Goal: Task Accomplishment & Management: Use online tool/utility

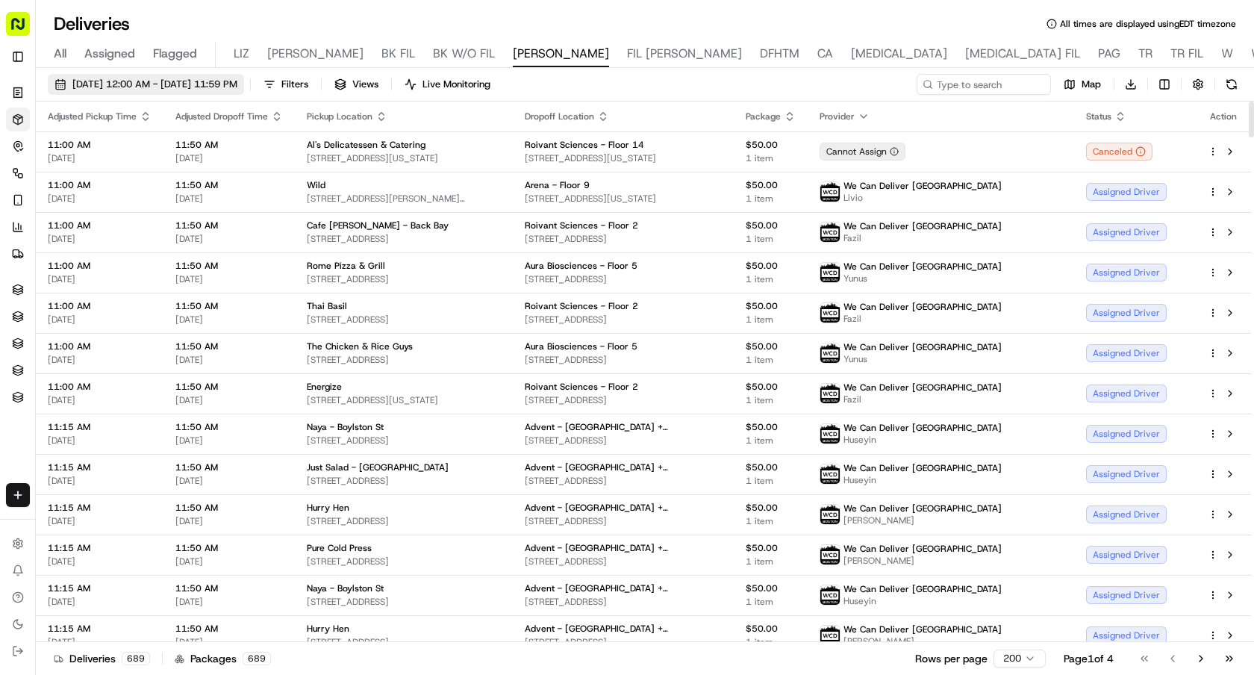
click at [237, 90] on span "[DATE] 12:00 AM - [DATE] 11:59 PM" at bounding box center [154, 84] width 165 height 13
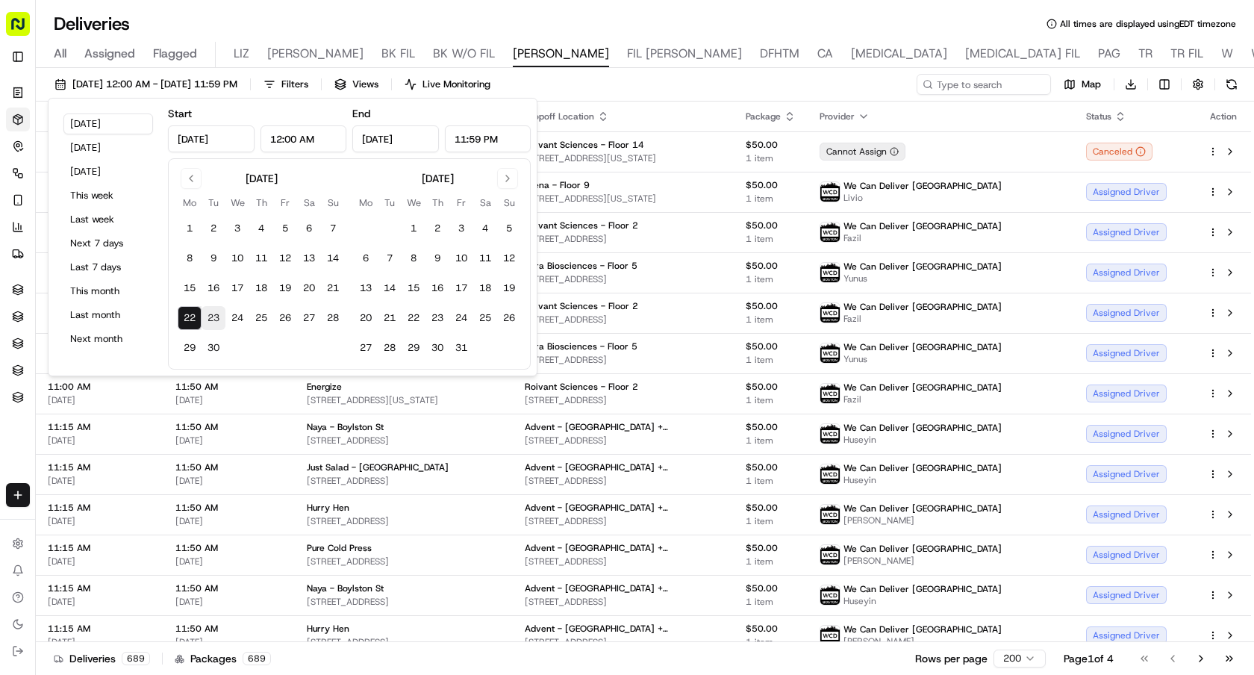
click at [211, 318] on button "23" at bounding box center [214, 318] width 24 height 24
type input "Sep 23, 2025"
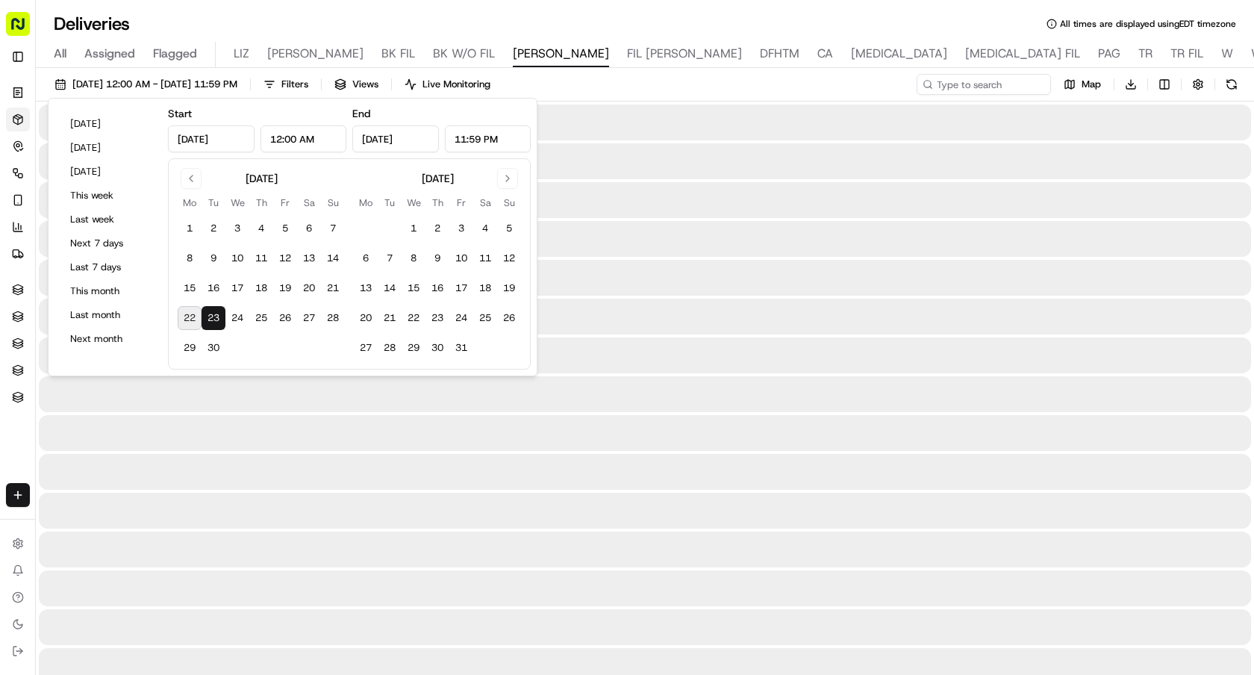
click at [211, 318] on button "23" at bounding box center [214, 318] width 24 height 24
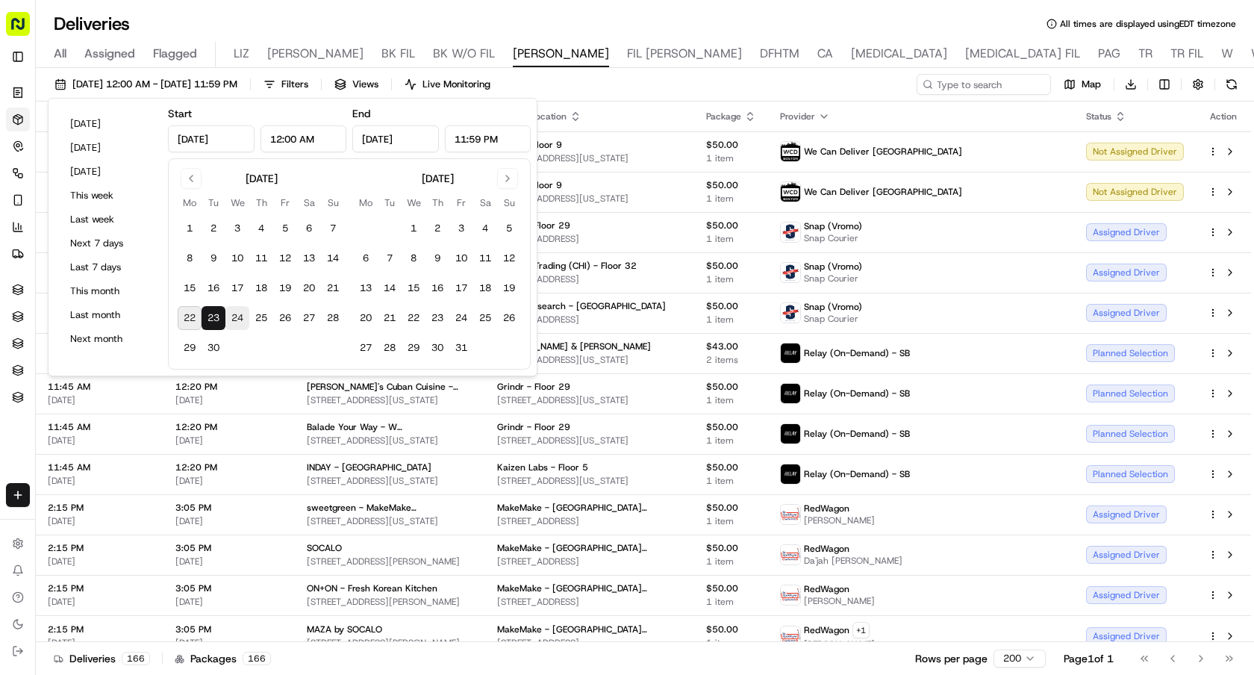
click at [232, 320] on button "24" at bounding box center [237, 318] width 24 height 24
type input "Sep 24, 2025"
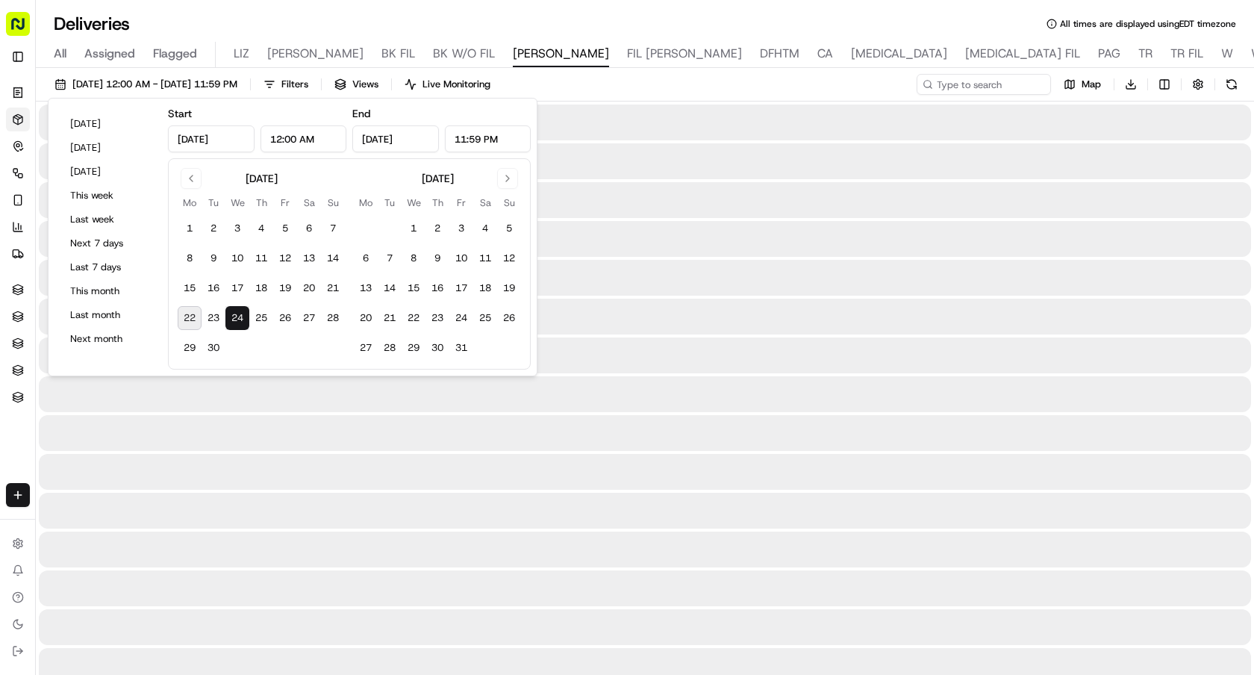
click at [232, 320] on button "24" at bounding box center [237, 318] width 24 height 24
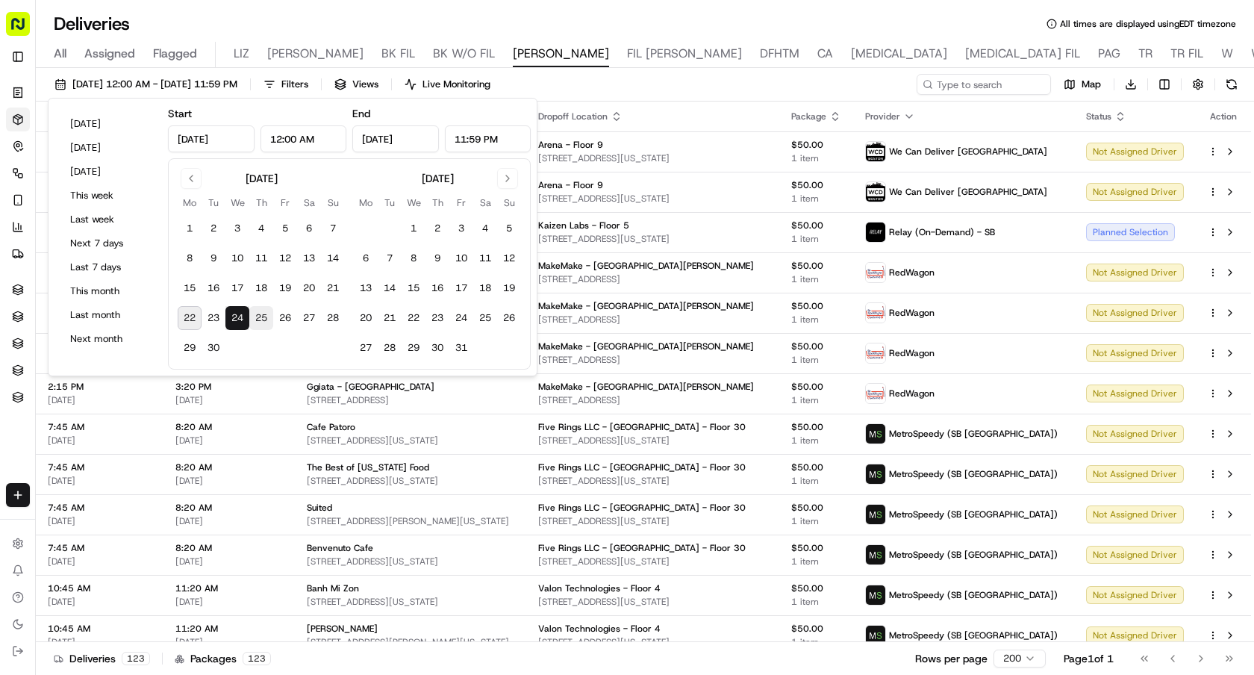
click at [258, 320] on button "25" at bounding box center [261, 318] width 24 height 24
type input "Sep 25, 2025"
click at [258, 320] on button "25" at bounding box center [261, 318] width 24 height 24
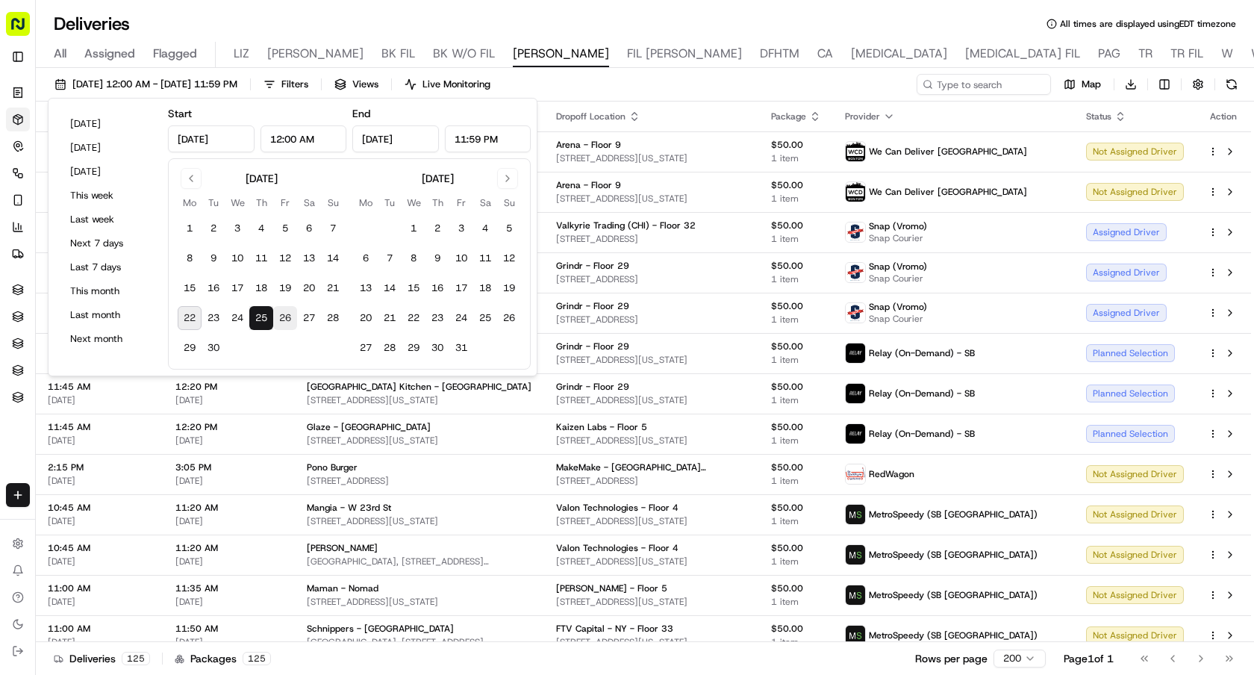
click at [285, 321] on button "26" at bounding box center [285, 318] width 24 height 24
type input "Sep 26, 2025"
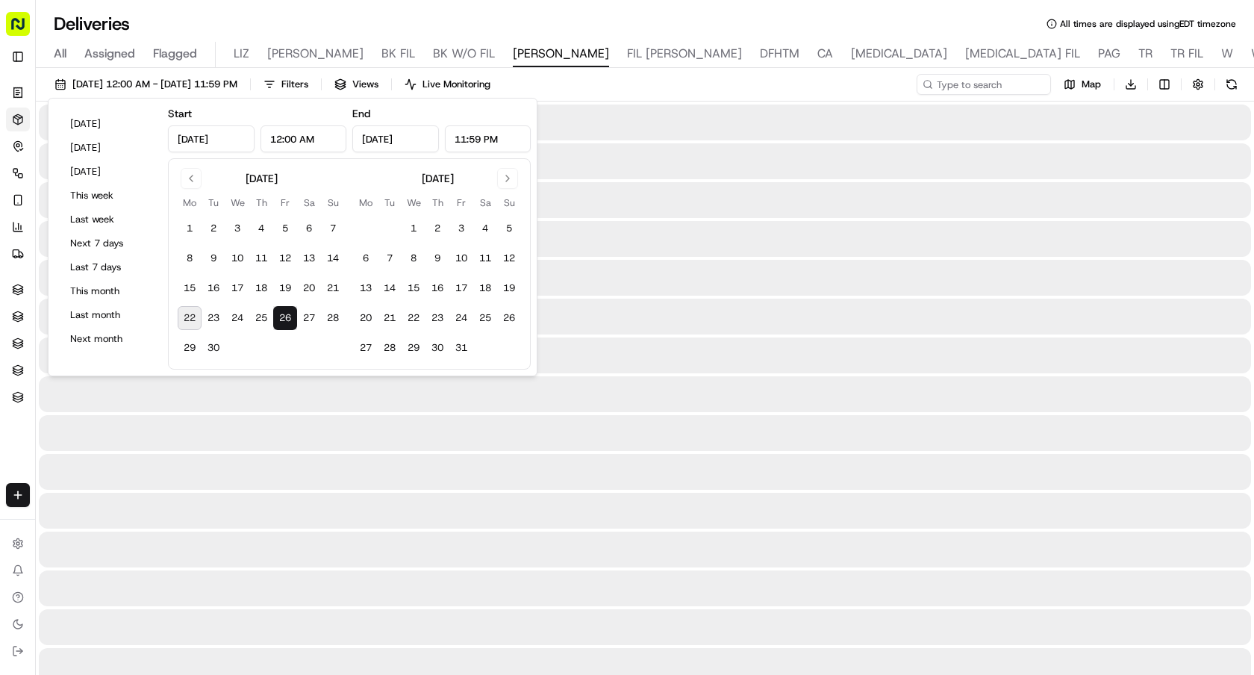
click at [285, 321] on button "26" at bounding box center [285, 318] width 24 height 24
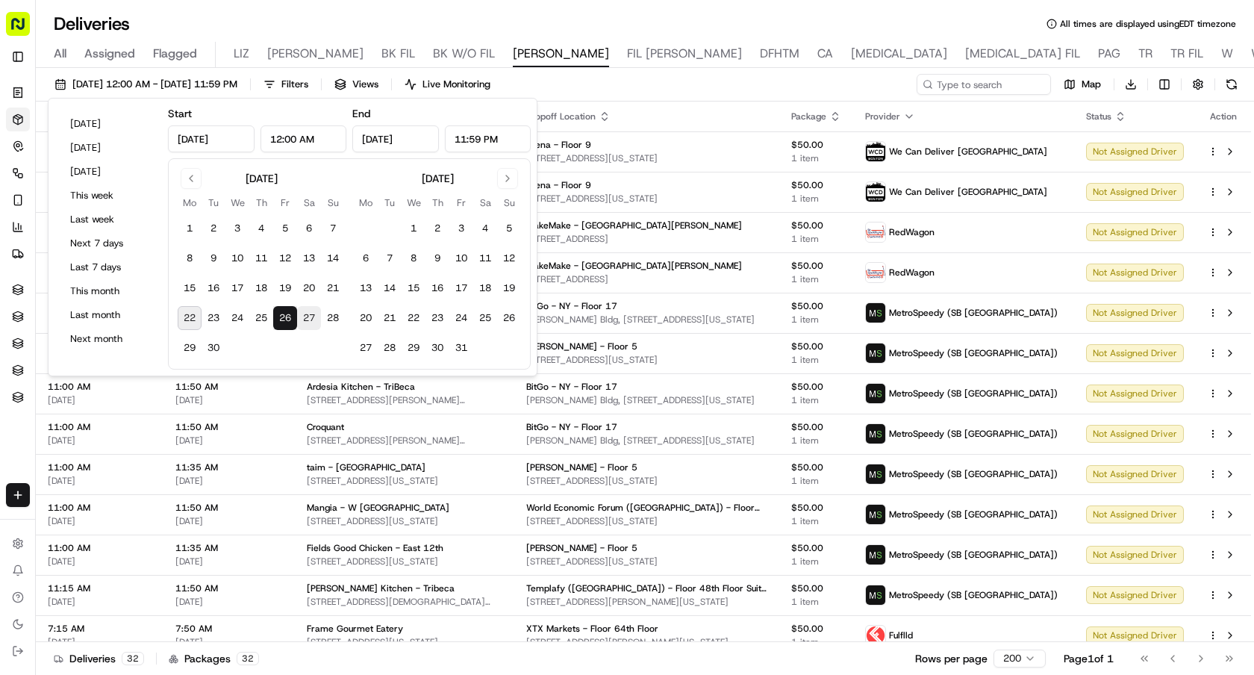
click at [311, 317] on button "27" at bounding box center [309, 318] width 24 height 24
type input "Sep 27, 2025"
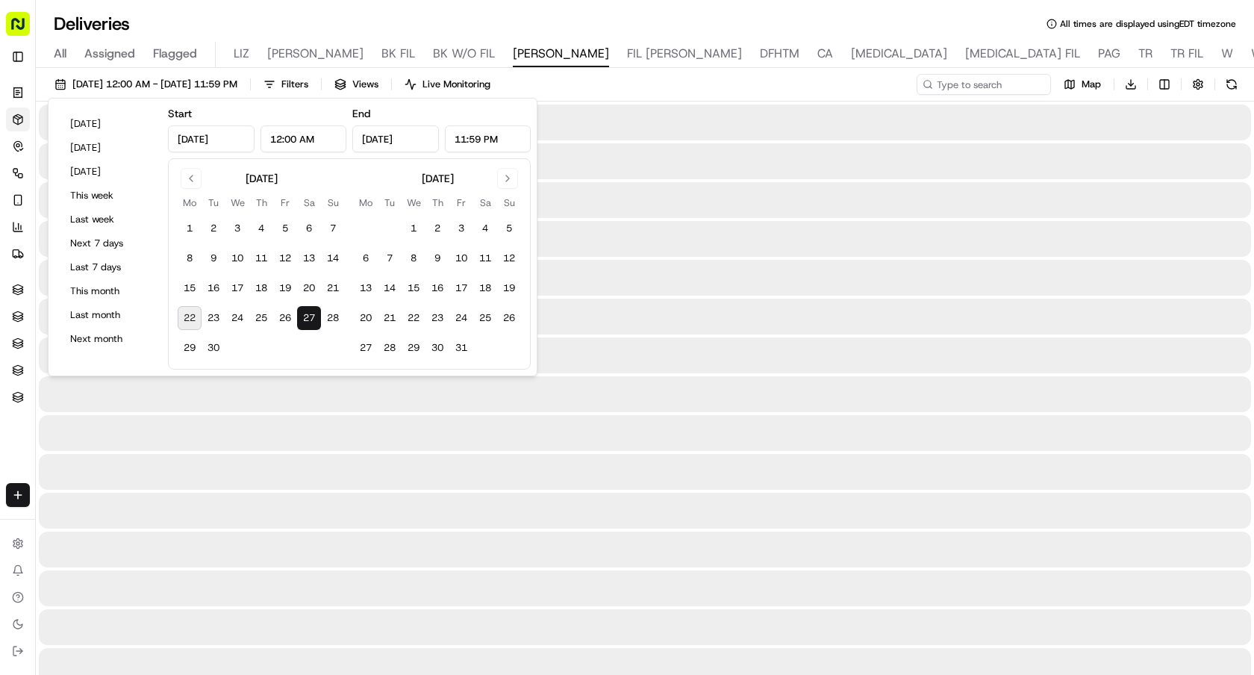
click at [311, 317] on button "27" at bounding box center [309, 318] width 24 height 24
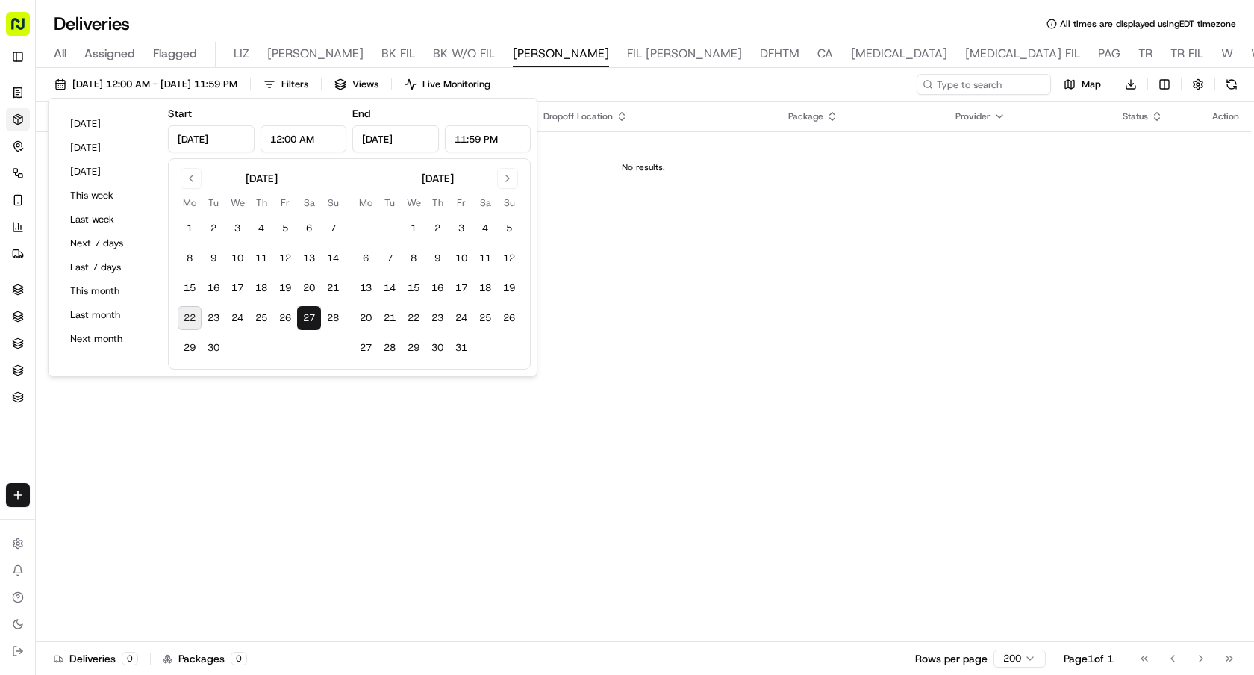
click at [199, 308] on button "22" at bounding box center [190, 318] width 24 height 24
type input "Sep 22, 2025"
click at [199, 308] on button "22" at bounding box center [190, 318] width 24 height 24
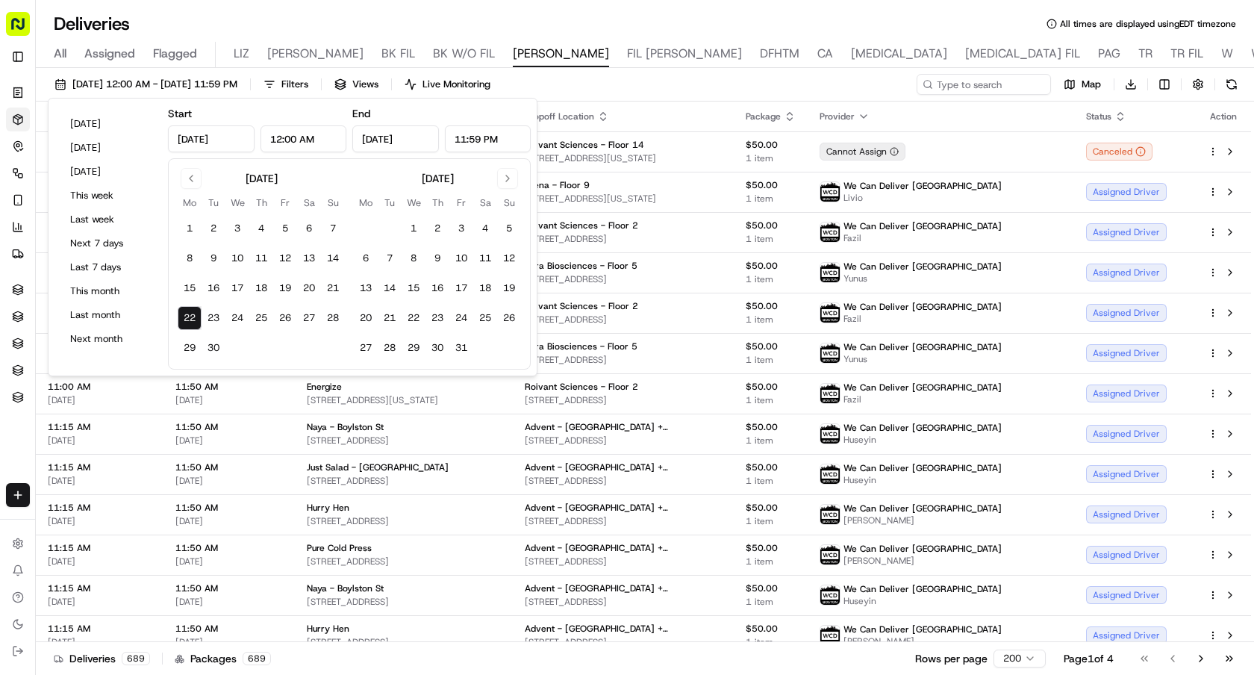
click at [860, 75] on div "09/22/2025 12:00 AM - 09/22/2025 11:59 PM Filters Views Live Monitoring Map Dow…" at bounding box center [645, 88] width 1218 height 28
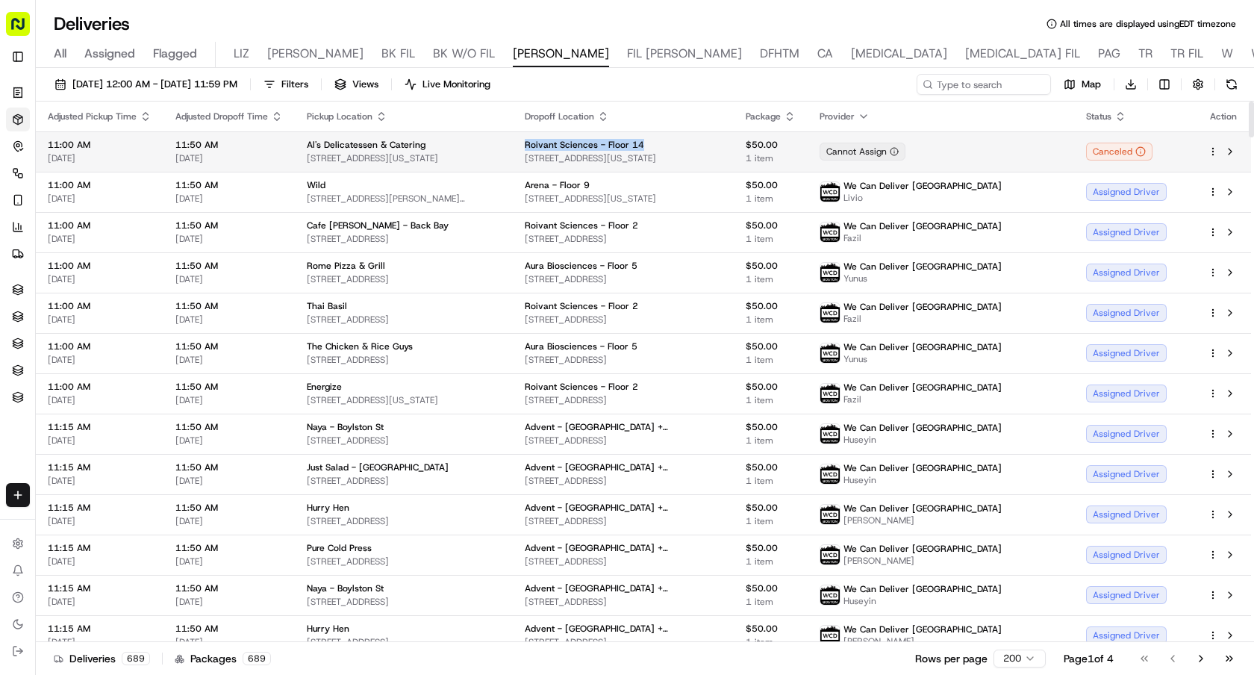
drag, startPoint x: 670, startPoint y: 144, endPoint x: 543, endPoint y: 144, distance: 127.7
click at [543, 144] on td "Roivant Sciences - Floor 14 151 W 42nd St, New York, NY 10036, USA" at bounding box center [624, 151] width 222 height 40
copy span "Roivant Sciences - Floor 14"
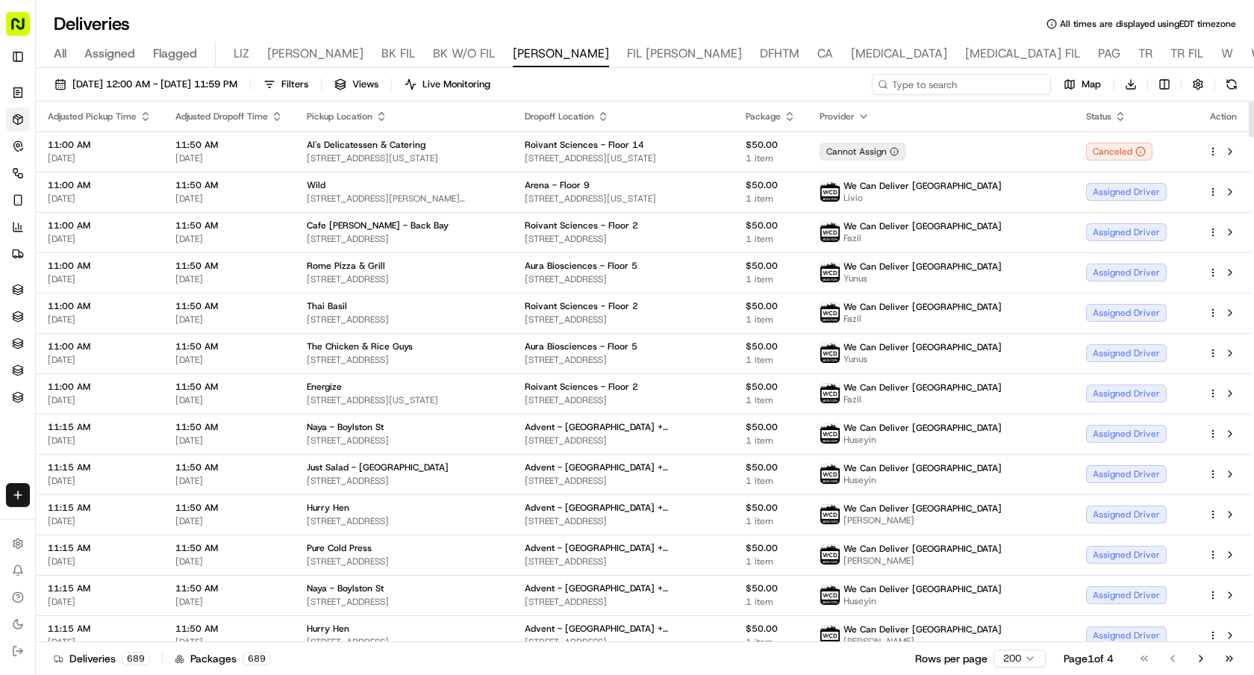
click at [937, 87] on input at bounding box center [961, 84] width 179 height 21
paste input "Roivant Sciences - Floor 14"
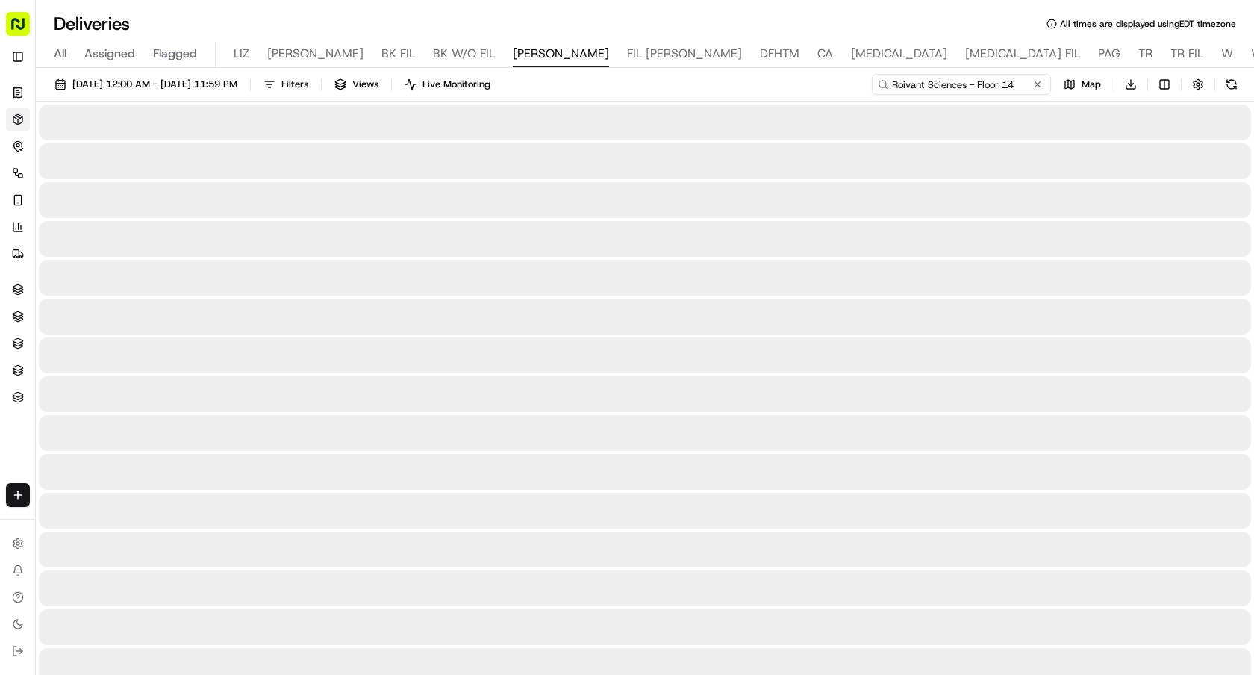
type input "Roivant Sciences - Floor 14"
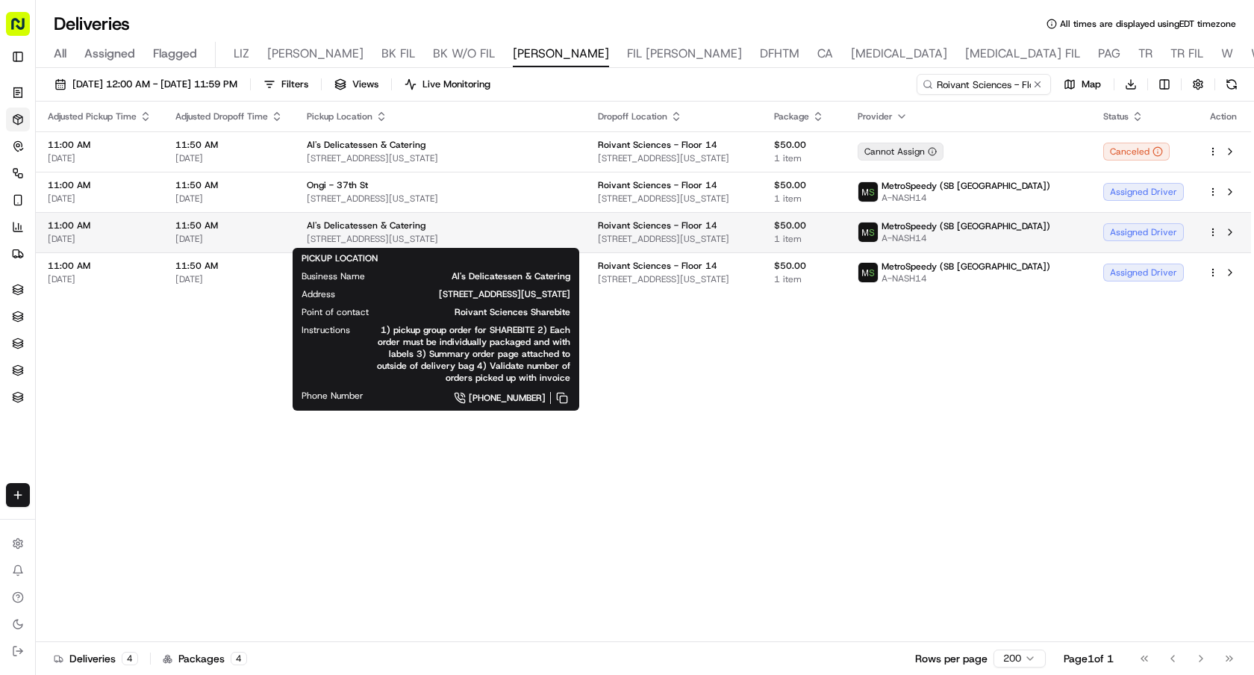
drag, startPoint x: 485, startPoint y: 243, endPoint x: 307, endPoint y: 240, distance: 178.4
click at [307, 240] on span "458 7th Ave, New York, NY 10022, USA" at bounding box center [440, 239] width 267 height 12
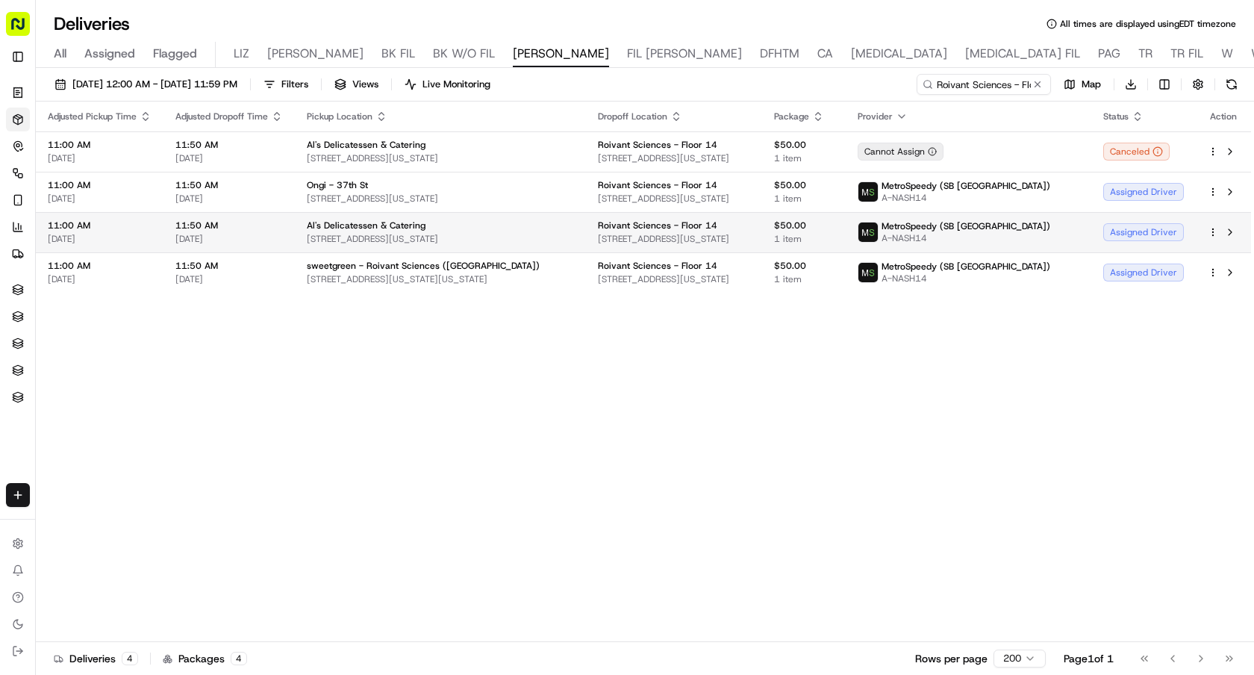
copy span "458 7th Ave, New York, NY 10022, USA"
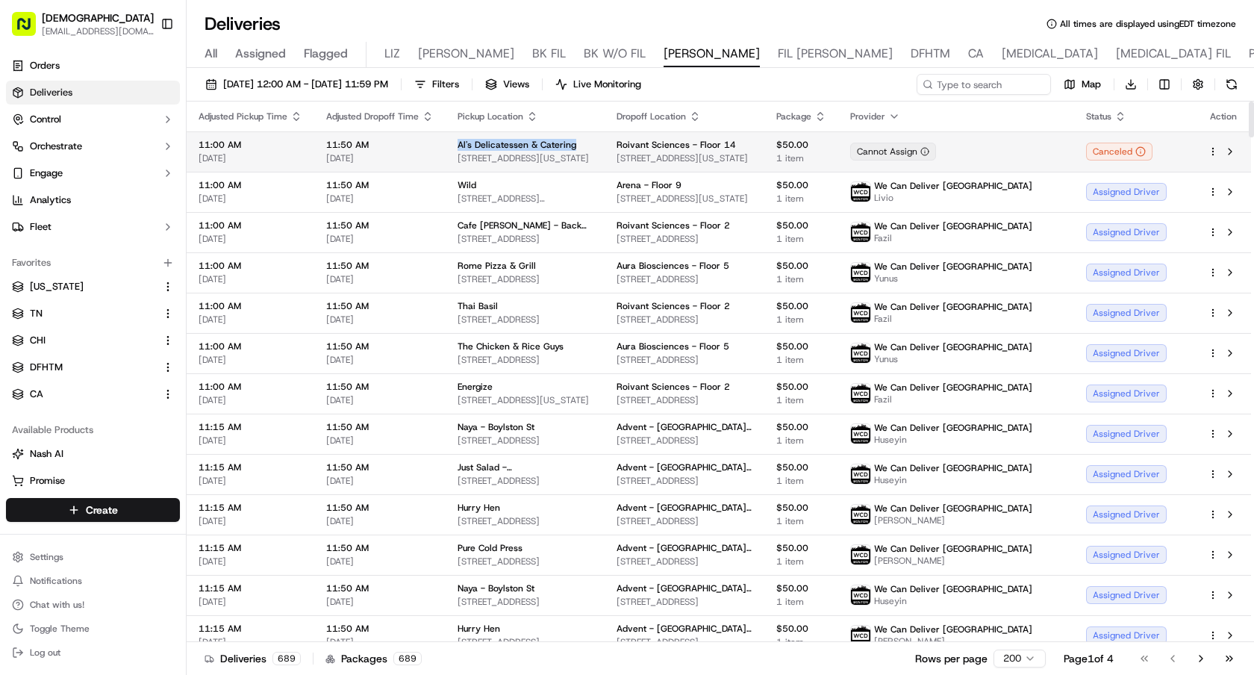
drag, startPoint x: 456, startPoint y: 140, endPoint x: 573, endPoint y: 147, distance: 117.4
click at [573, 147] on div "Al's Delicatessen & Catering" at bounding box center [525, 145] width 135 height 12
copy span "Al's Delicatessen & Catering"
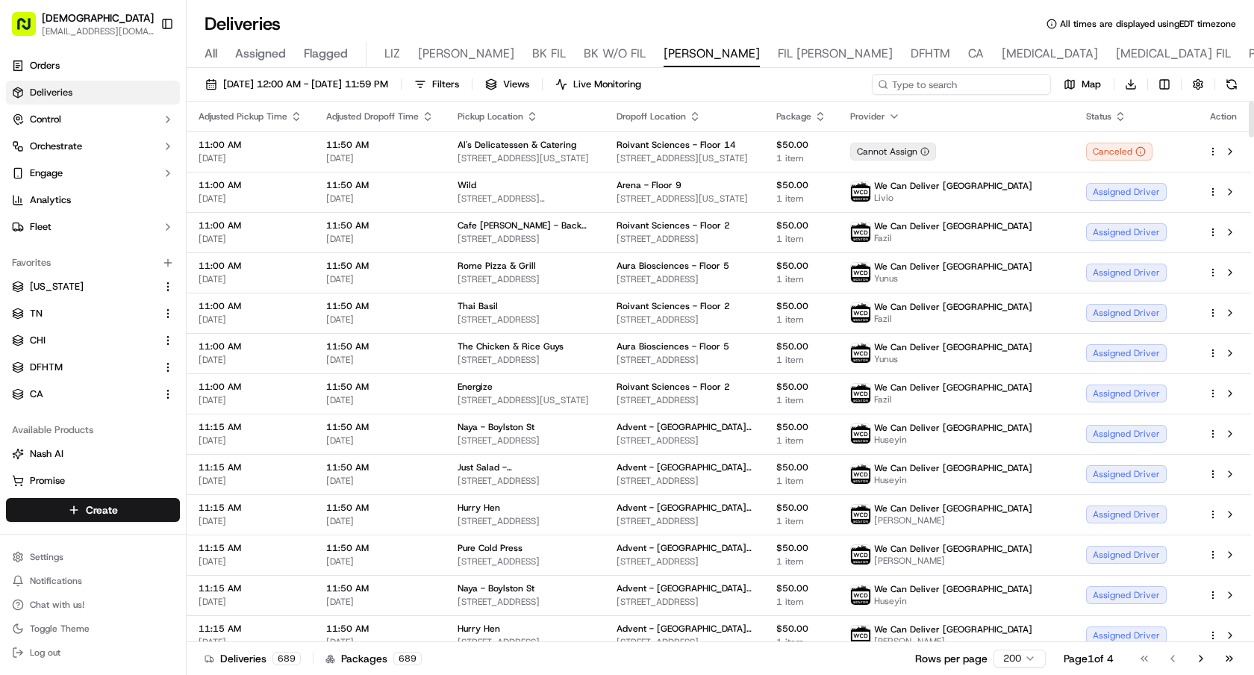
click at [955, 87] on input at bounding box center [961, 84] width 179 height 21
paste input "Al's Delicatessen & Catering"
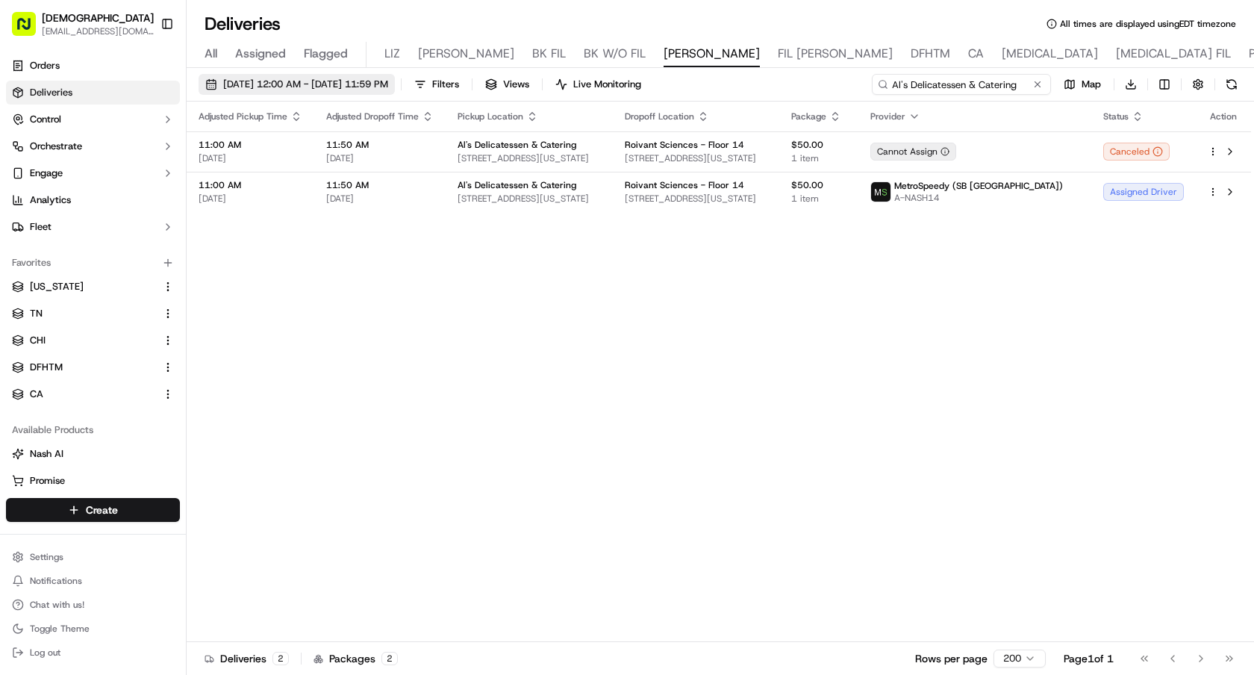
type input "Al's Delicatessen & Catering"
click at [388, 85] on span "09/22/2025 12:00 AM - 09/22/2025 11:59 PM" at bounding box center [305, 84] width 165 height 13
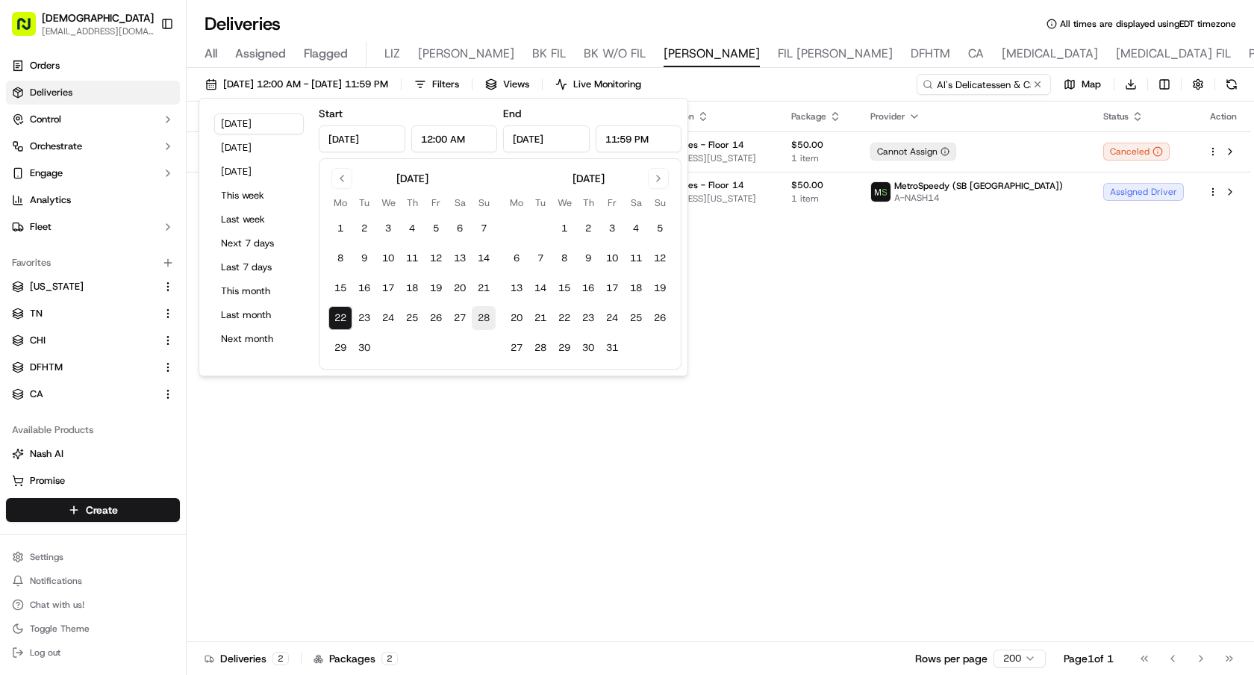
click at [481, 314] on button "28" at bounding box center [484, 318] width 24 height 24
type input "Sep 28, 2025"
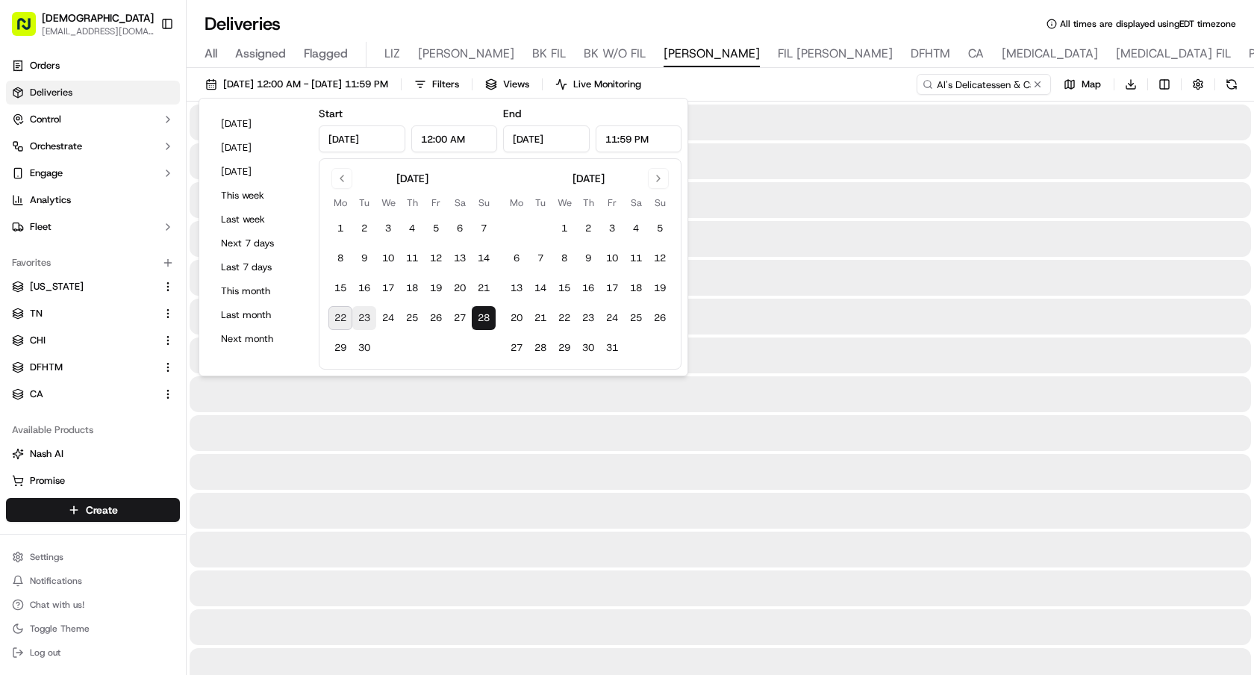
click at [365, 316] on button "23" at bounding box center [364, 318] width 24 height 24
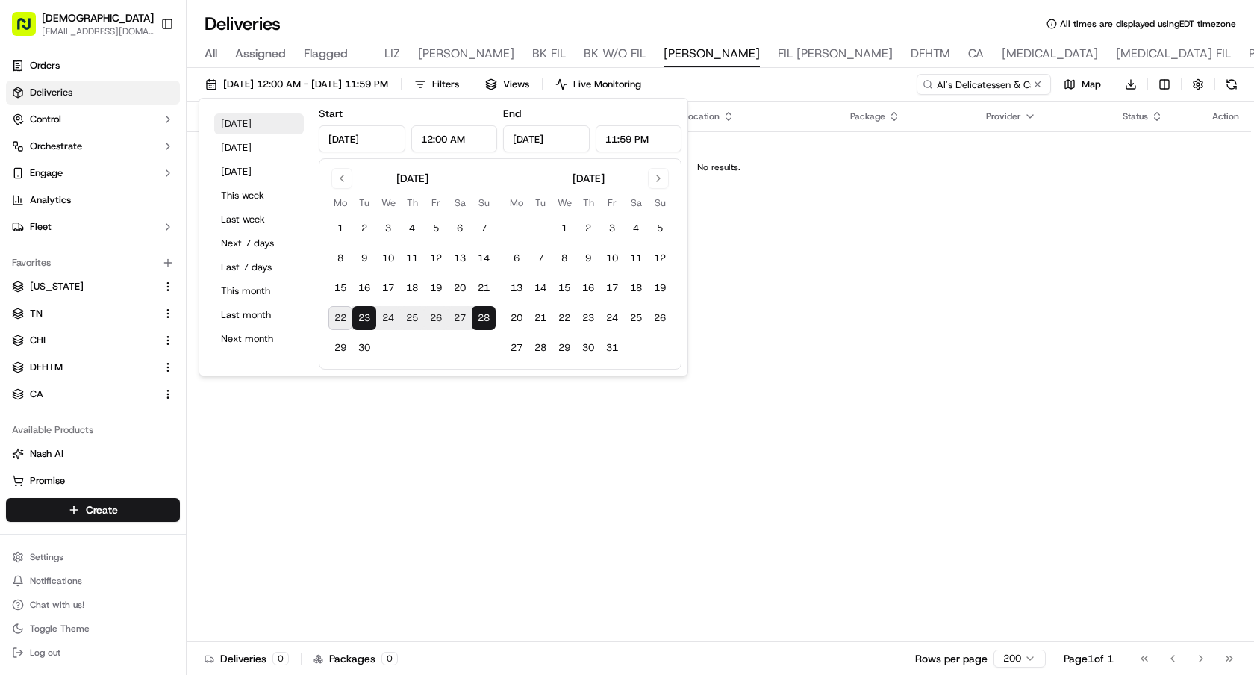
click at [232, 129] on button "Today" at bounding box center [259, 123] width 90 height 21
type input "Sep 22, 2025"
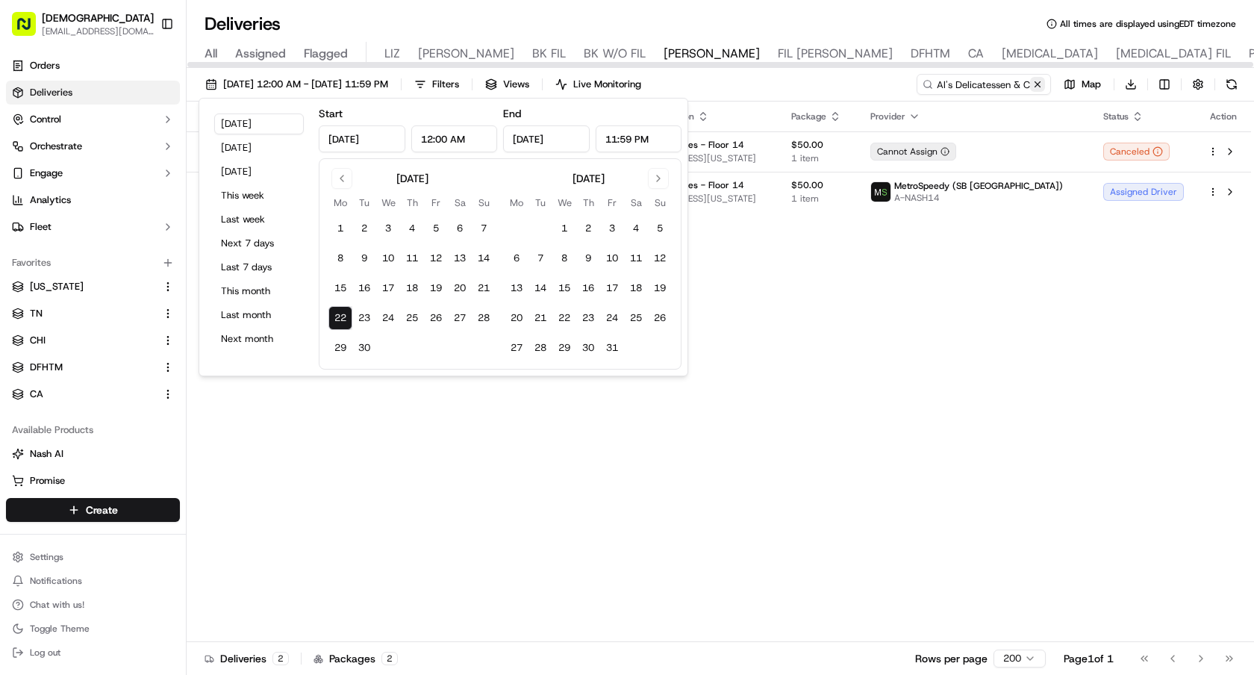
click at [1041, 87] on button at bounding box center [1037, 84] width 15 height 15
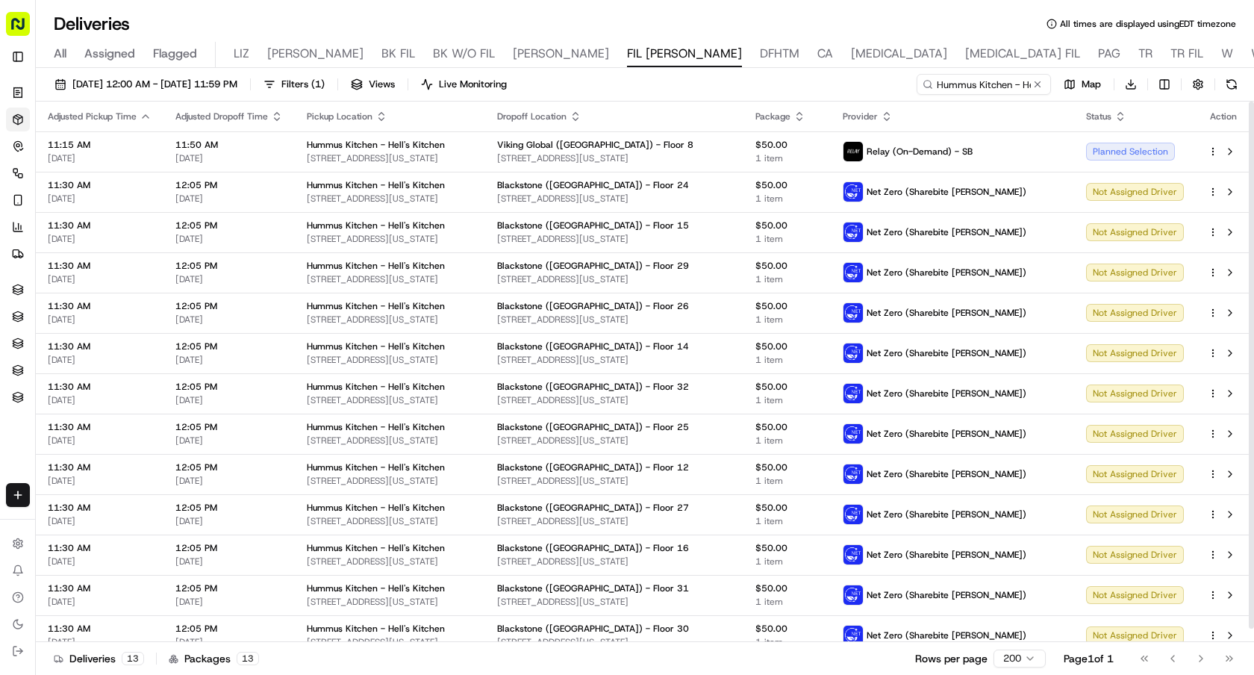
click at [582, 120] on icon "button" at bounding box center [576, 116] width 12 height 12
click at [660, 181] on button "Dropoff Location Name (A-Z)" at bounding box center [624, 177] width 152 height 18
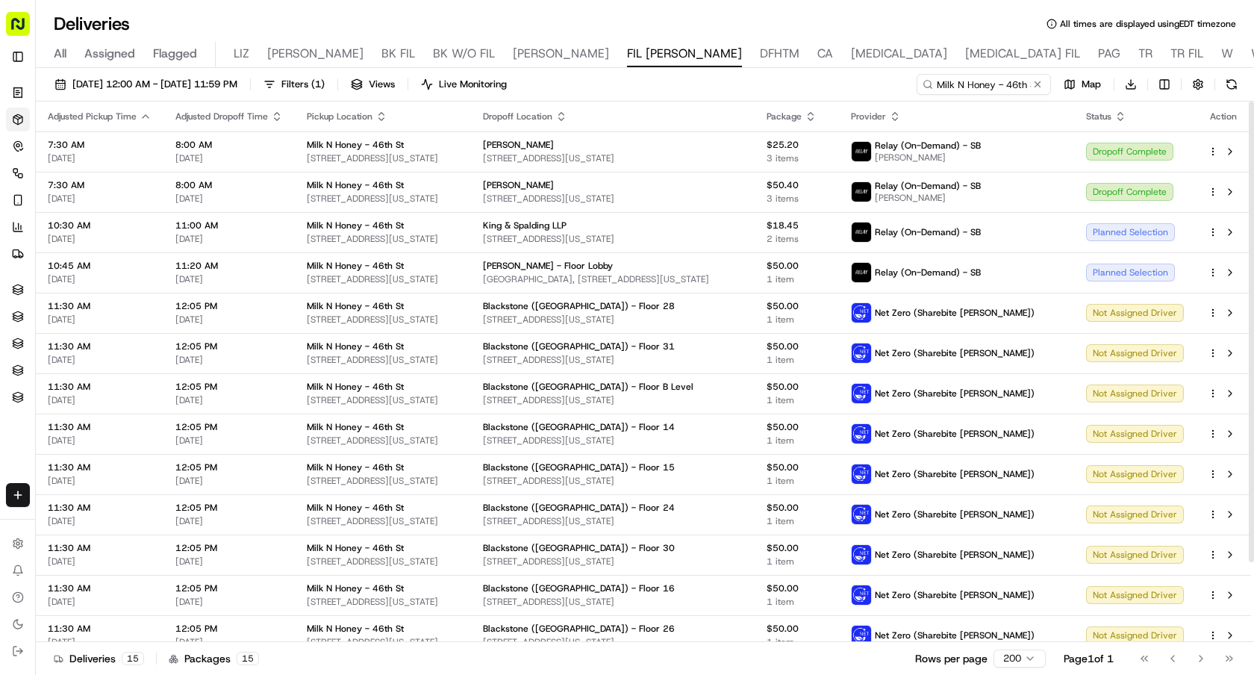
click at [567, 120] on icon "button" at bounding box center [561, 116] width 12 height 12
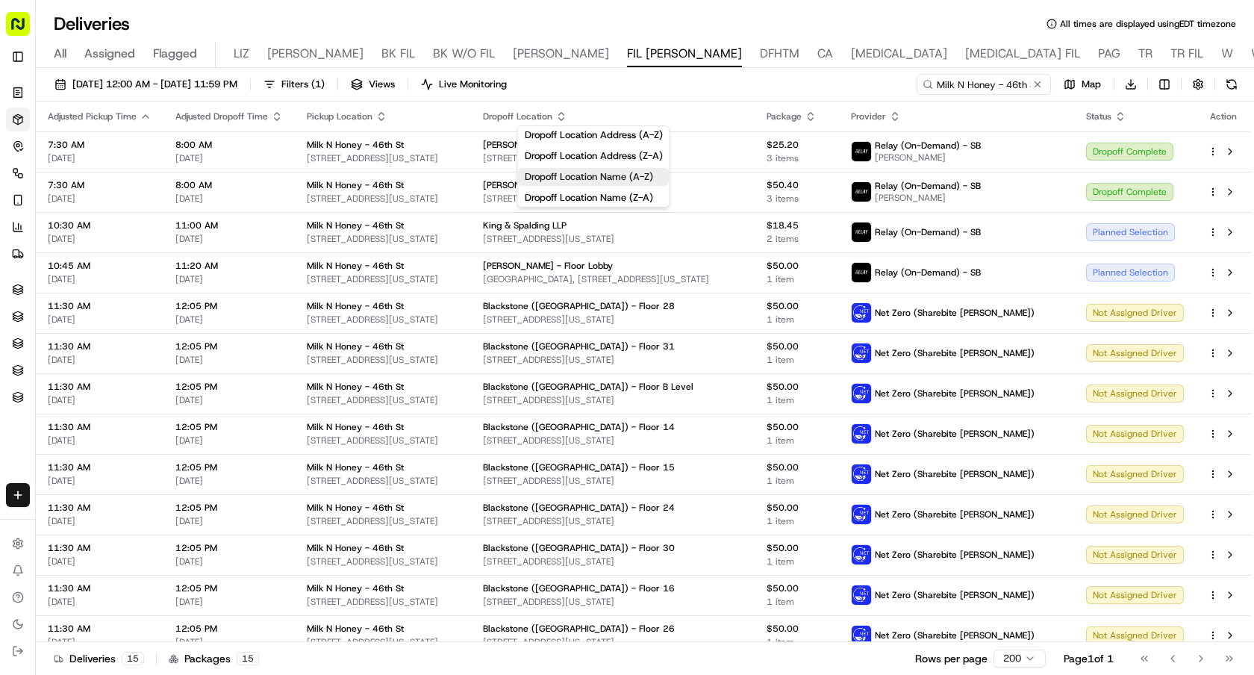
click at [626, 183] on button "Dropoff Location Name (A-Z)" at bounding box center [594, 177] width 152 height 18
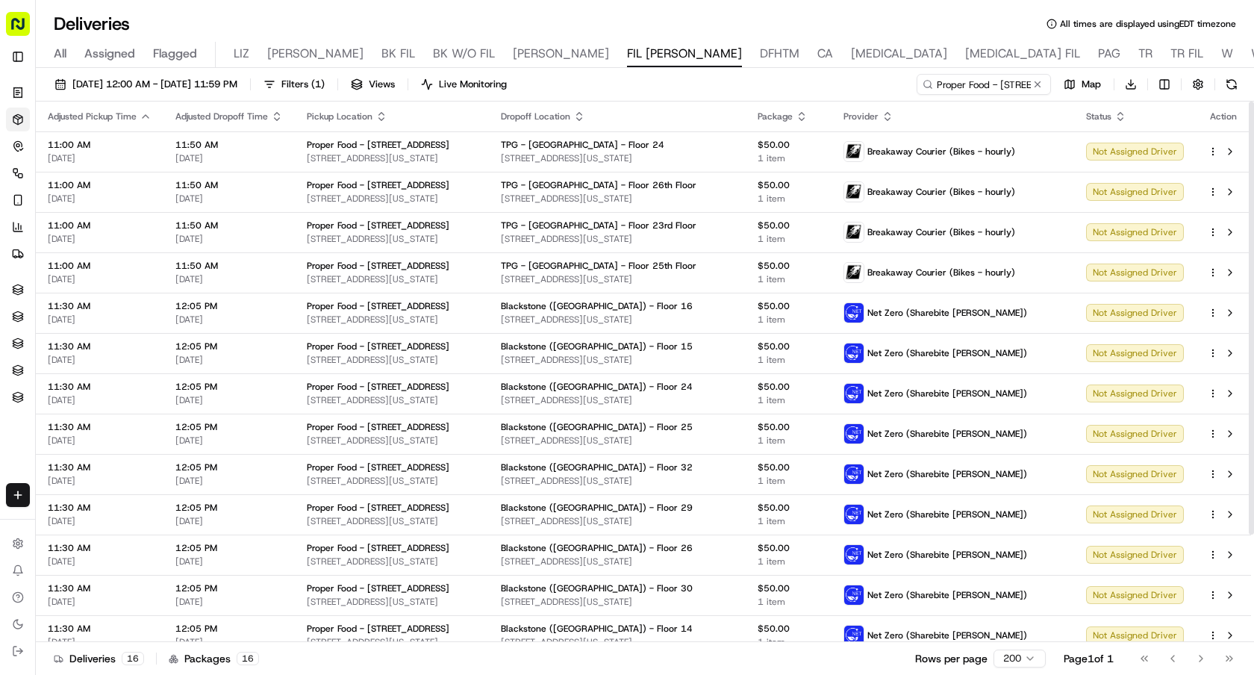
click at [630, 121] on div "Dropoff Location" at bounding box center [617, 116] width 232 height 12
click at [585, 112] on icon "button" at bounding box center [579, 116] width 12 height 12
click at [662, 172] on button "Dropoff Location Name (A-Z)" at bounding box center [637, 177] width 152 height 18
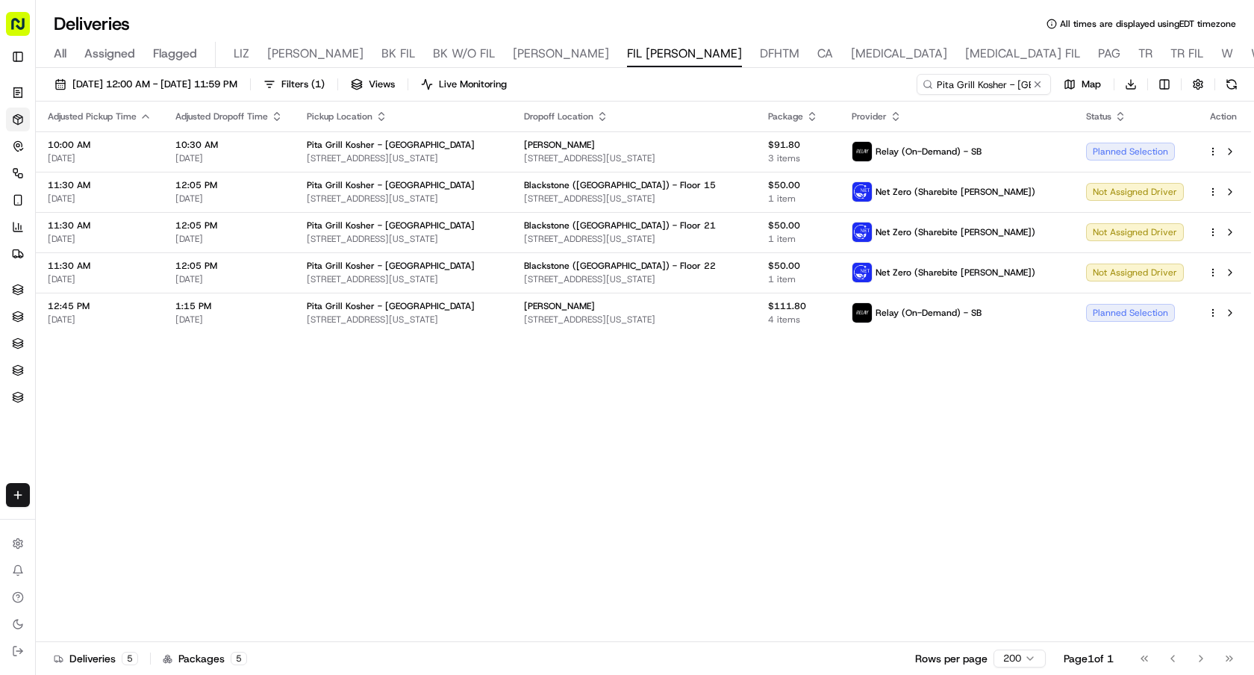
click at [608, 114] on icon "button" at bounding box center [602, 116] width 12 height 12
click at [648, 182] on button "Dropoff Location Name (A-Z)" at bounding box center [621, 177] width 152 height 18
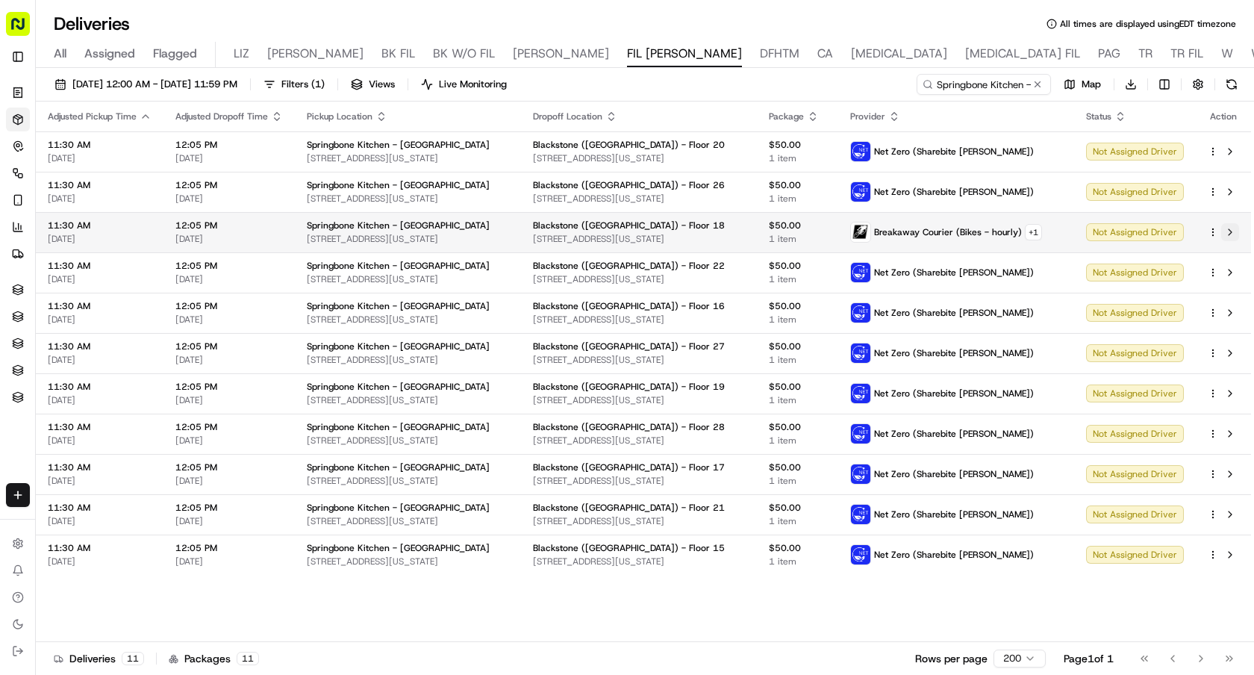
click at [1232, 234] on button at bounding box center [1230, 232] width 18 height 18
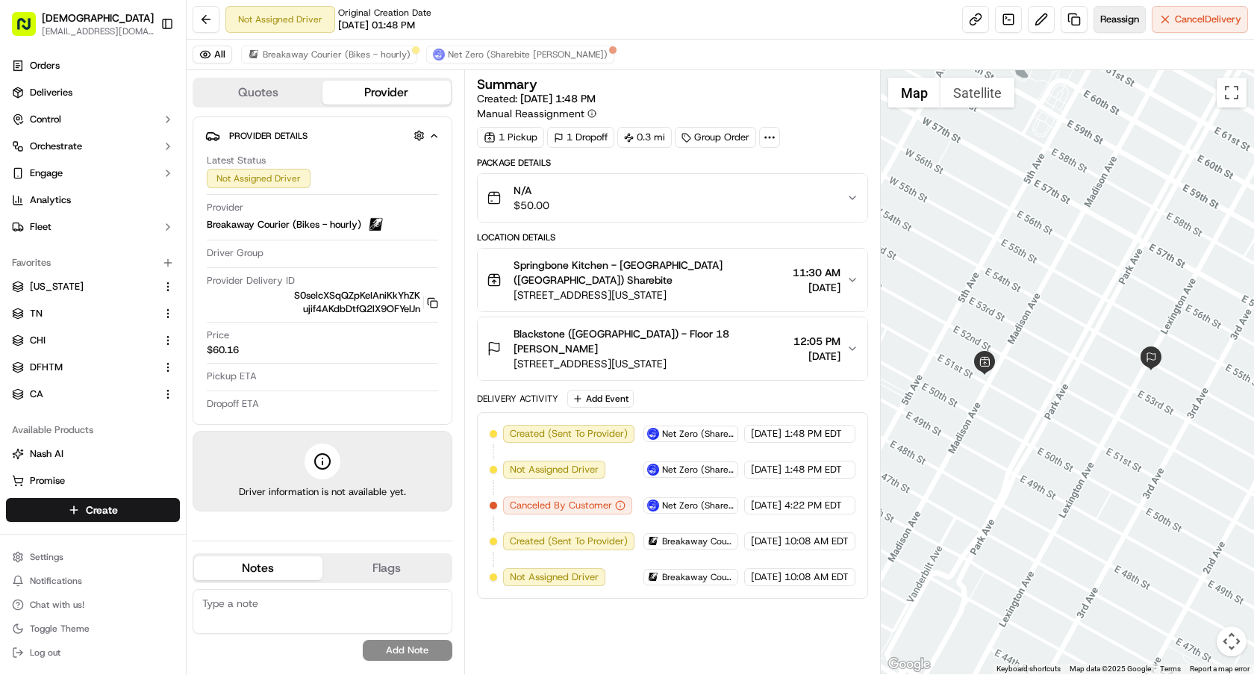
click at [1126, 11] on button "Reassign" at bounding box center [1120, 19] width 52 height 27
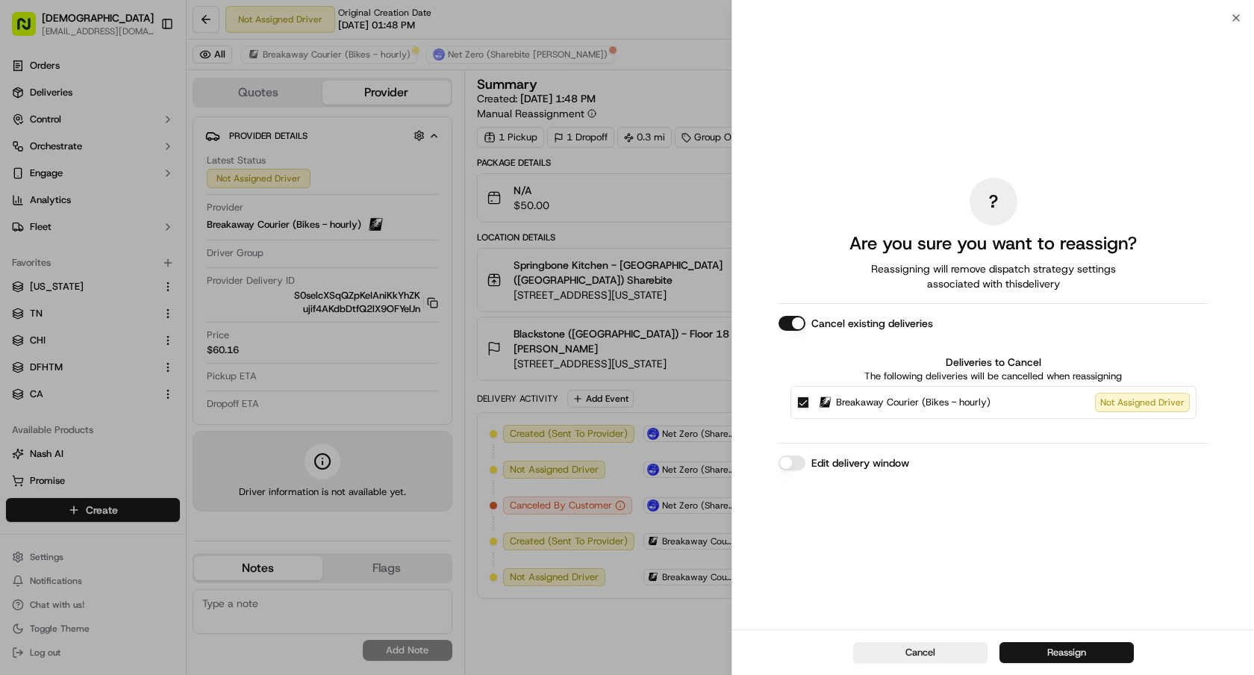
click at [1032, 646] on button "Reassign" at bounding box center [1067, 652] width 134 height 21
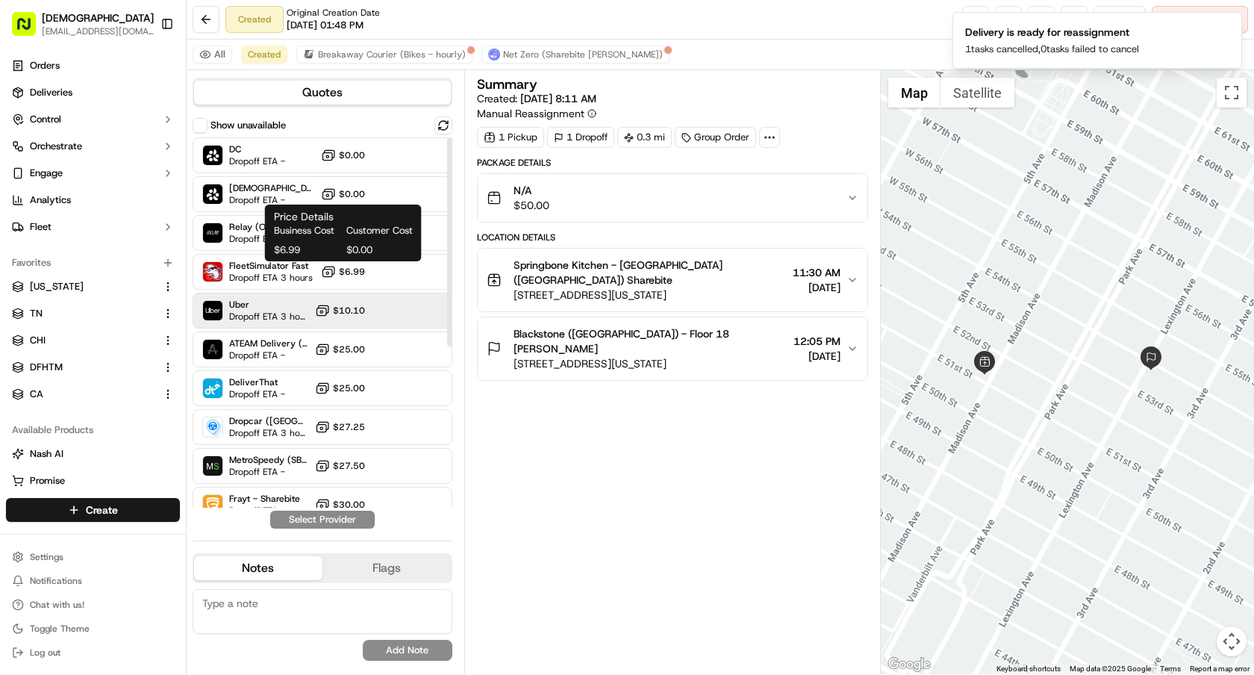
scroll to position [287, 0]
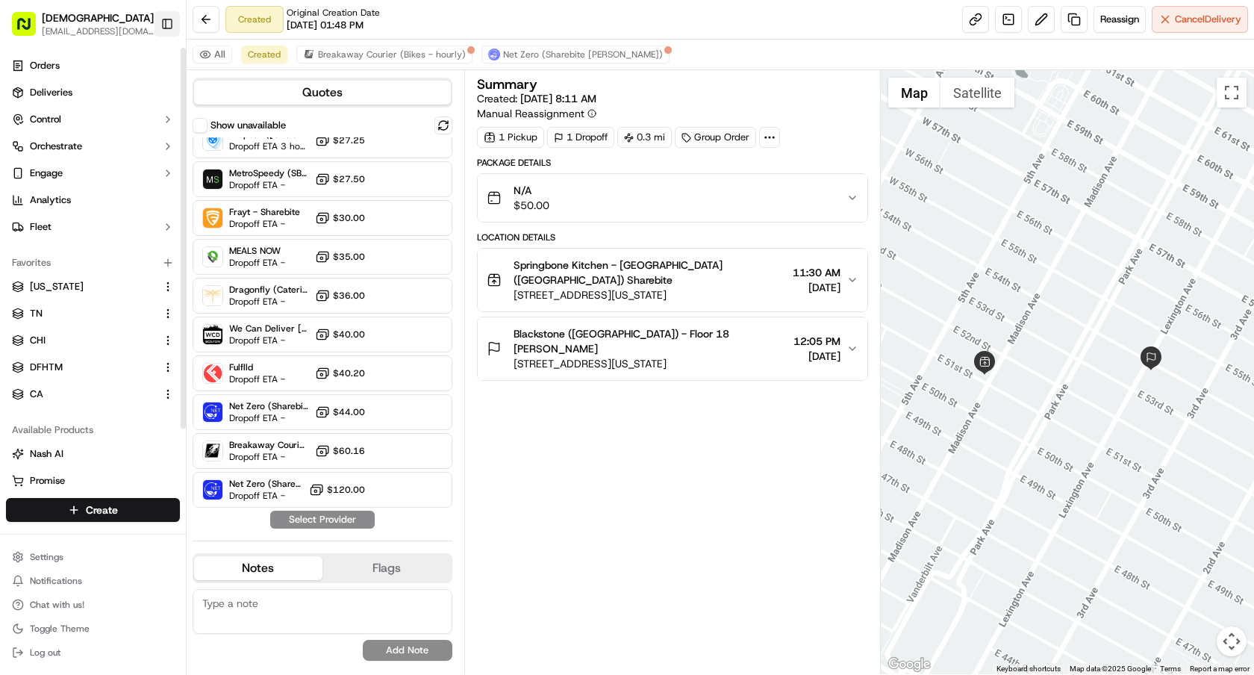
click at [159, 31] on button "Toggle Sidebar" at bounding box center [167, 23] width 25 height 25
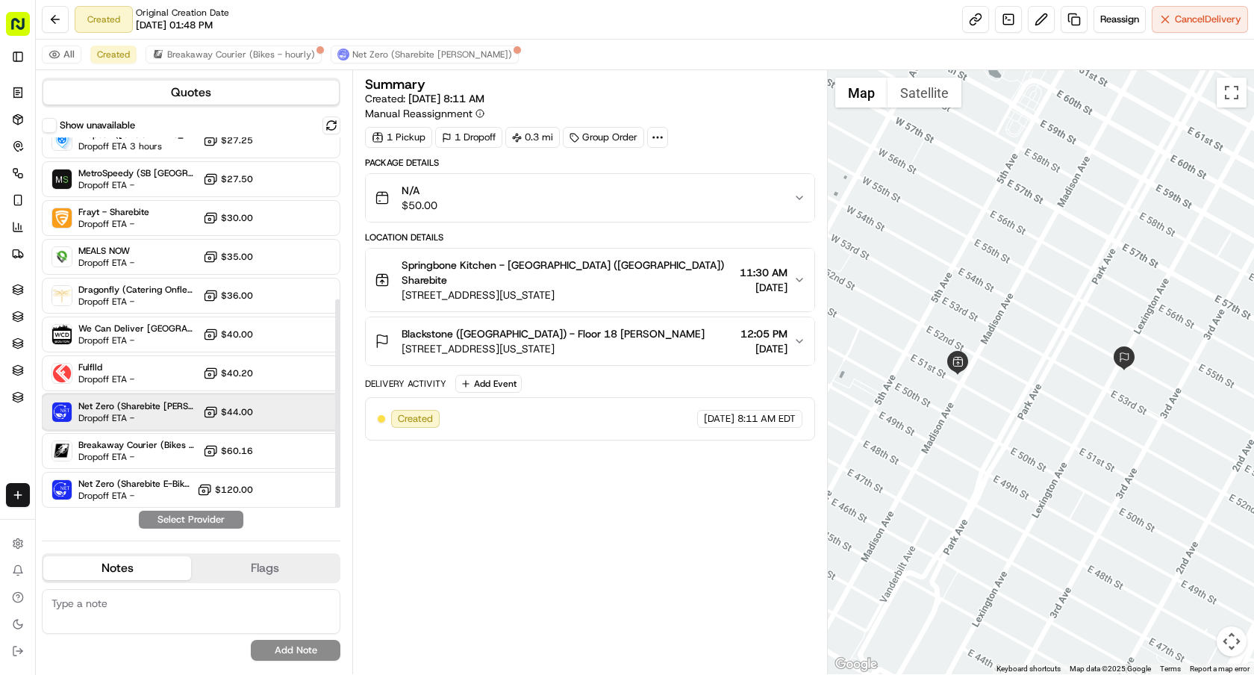
click at [173, 414] on span "Dropoff ETA -" at bounding box center [130, 418] width 105 height 12
click at [196, 523] on button "Assign Provider" at bounding box center [191, 520] width 106 height 18
